Goal: Find specific page/section: Find specific page/section

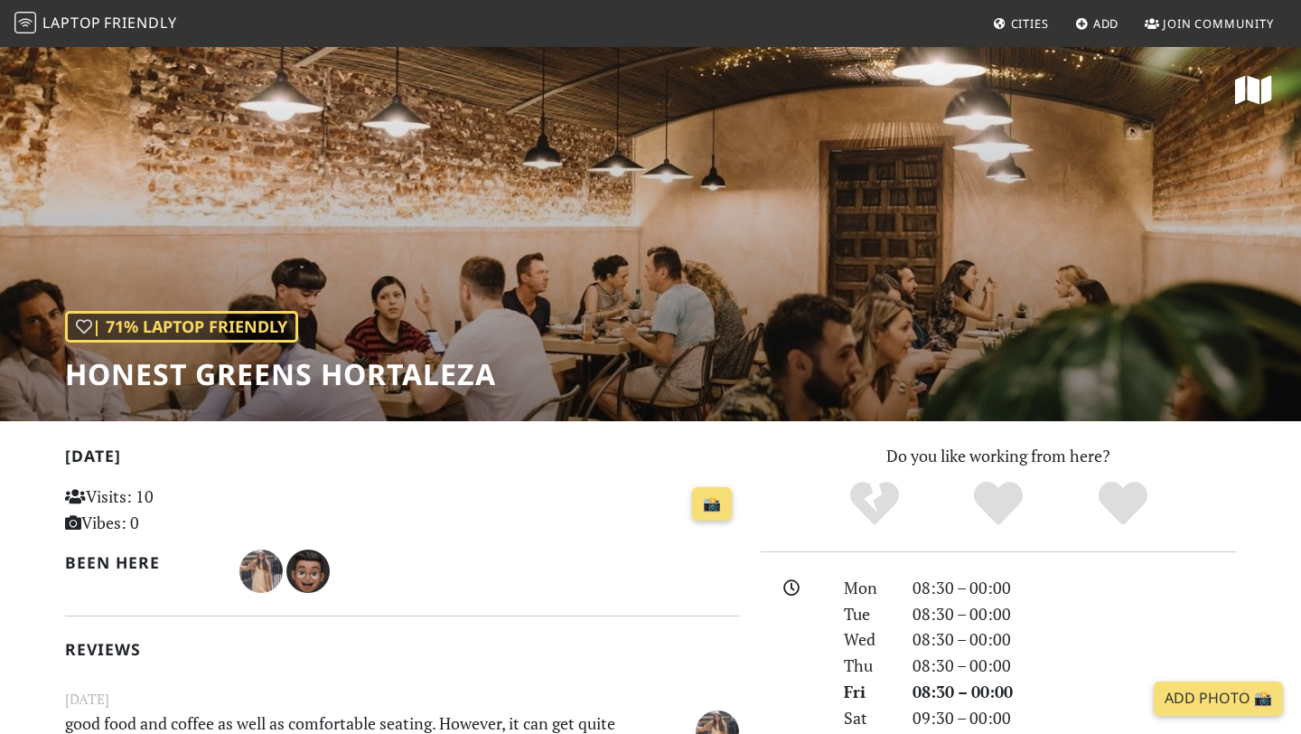
scroll to position [26, 0]
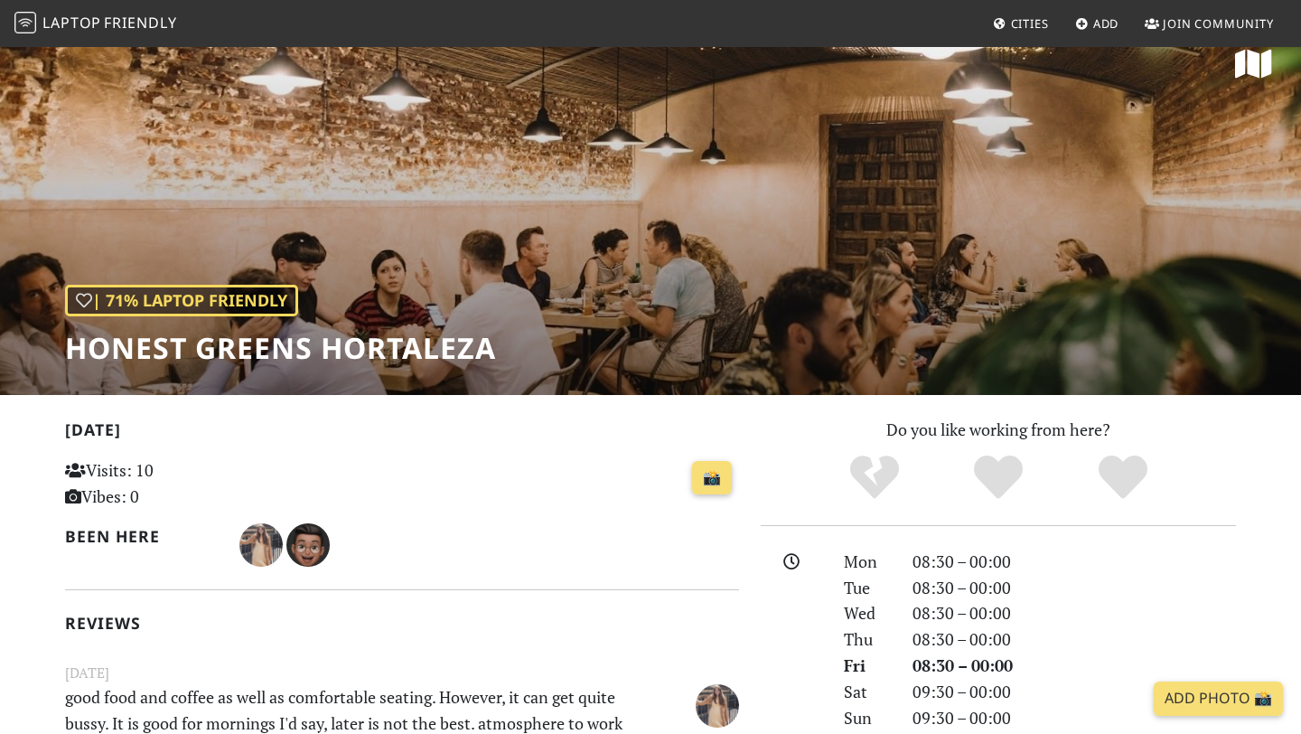
click at [57, 24] on span "Laptop" at bounding box center [71, 23] width 59 height 20
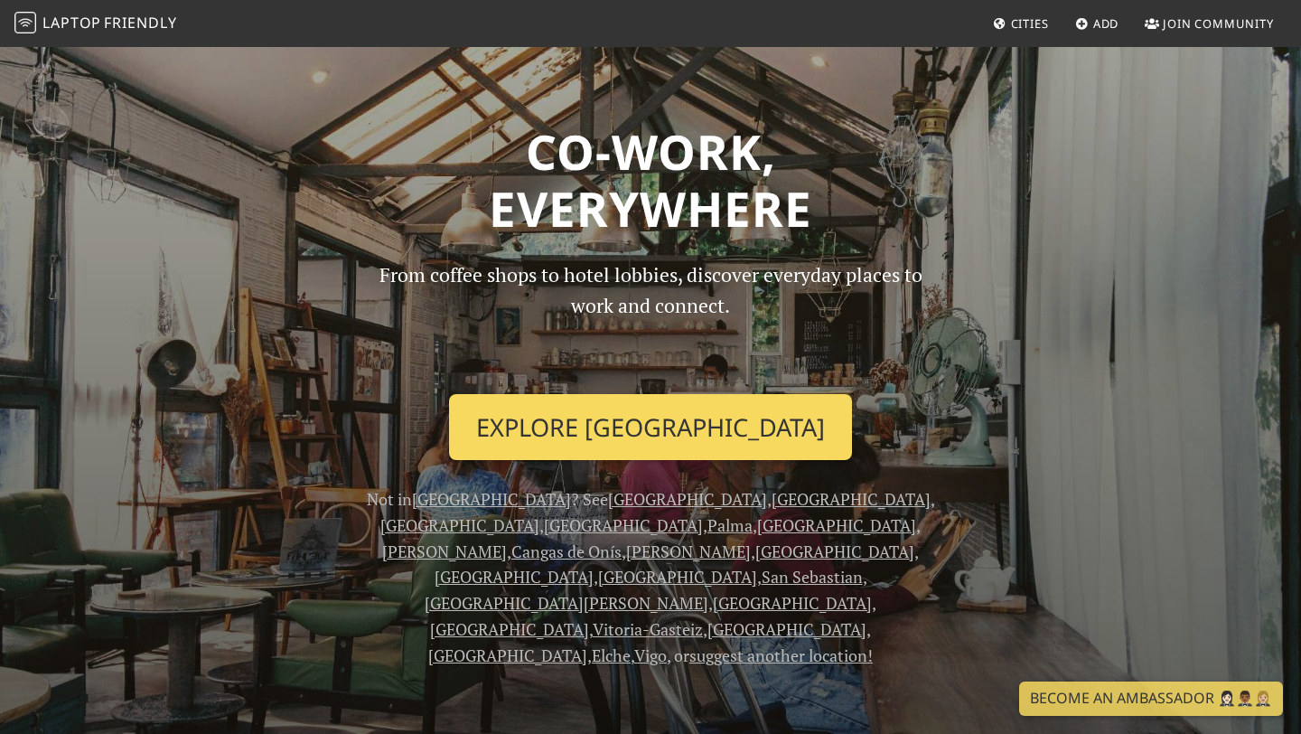
click at [594, 424] on link "Explore [GEOGRAPHIC_DATA]" at bounding box center [650, 427] width 403 height 67
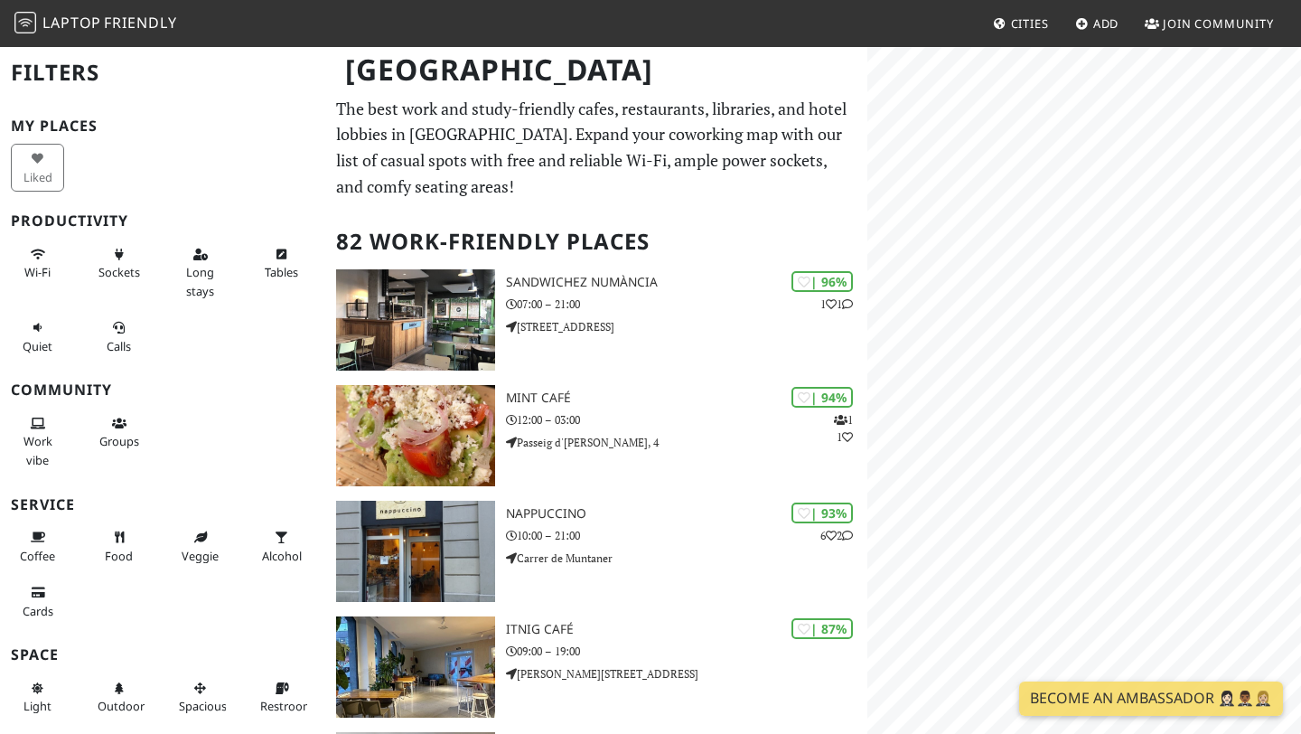
click at [53, 19] on span "Laptop" at bounding box center [71, 23] width 59 height 20
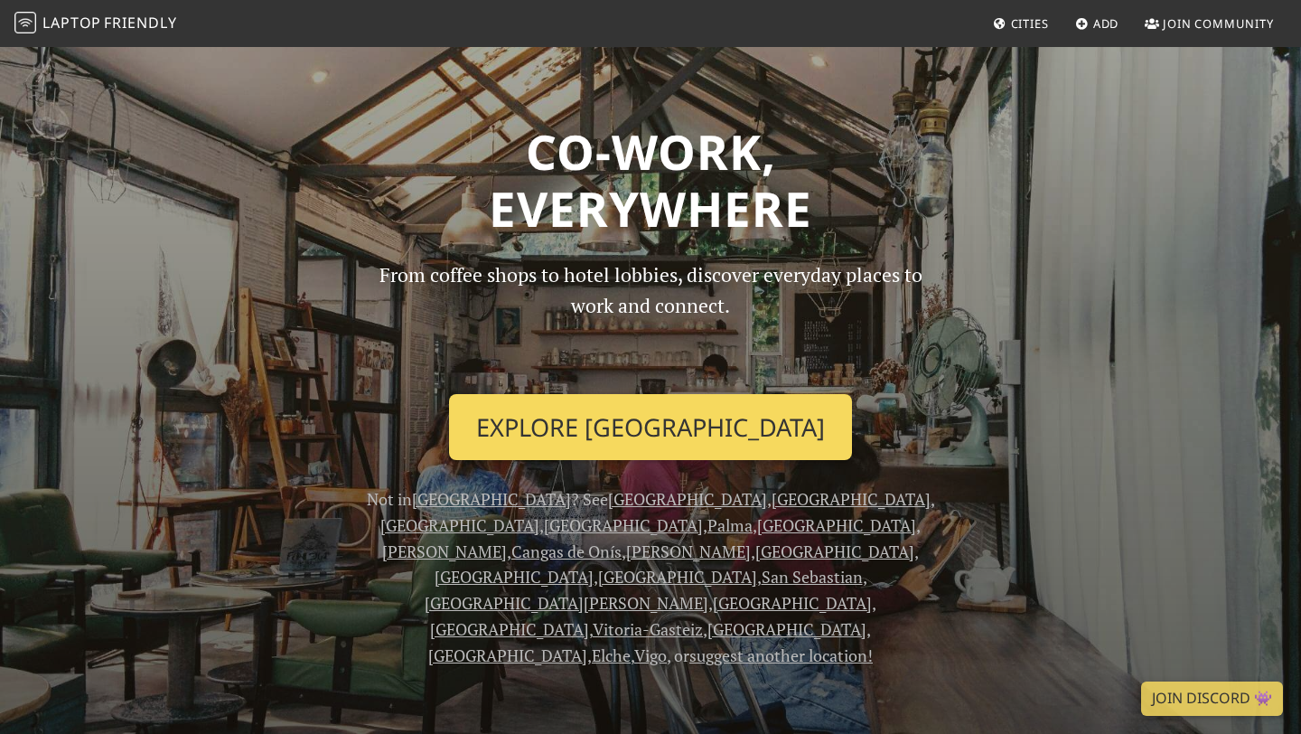
click at [687, 401] on link "Explore Barcelona" at bounding box center [650, 427] width 403 height 67
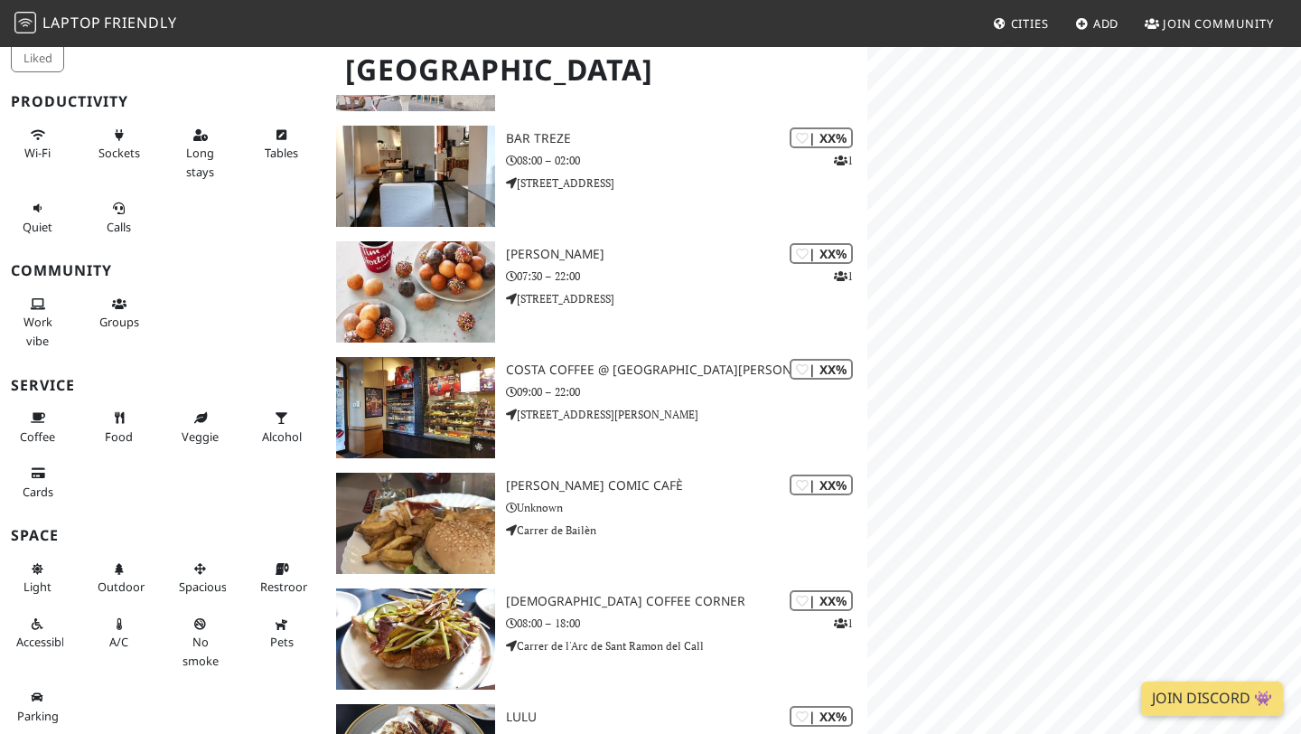
scroll to position [5926, 0]
